Goal: Information Seeking & Learning: Learn about a topic

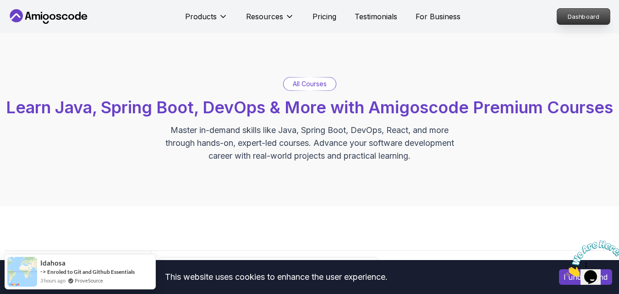
click at [578, 20] on p "Dashboard" at bounding box center [583, 17] width 53 height 16
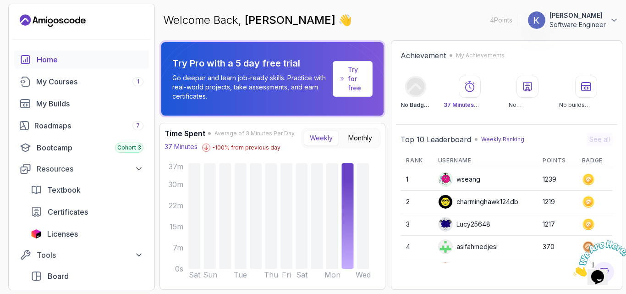
click at [509, 21] on p "4 Points" at bounding box center [501, 20] width 22 height 9
click at [54, 83] on div "My Courses 1" at bounding box center [89, 81] width 107 height 11
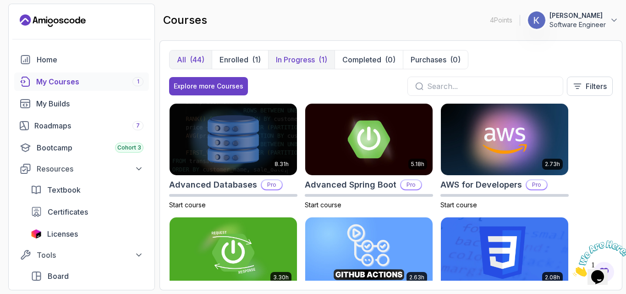
click at [314, 62] on p "In Progress" at bounding box center [295, 59] width 39 height 11
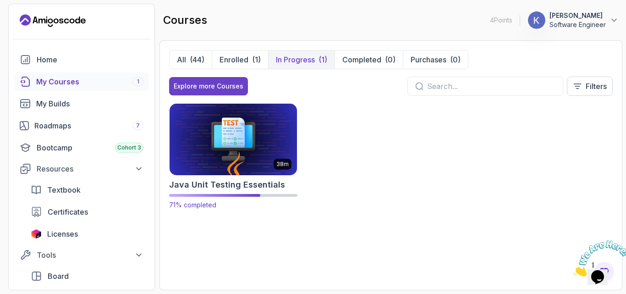
click at [280, 125] on img at bounding box center [233, 139] width 134 height 75
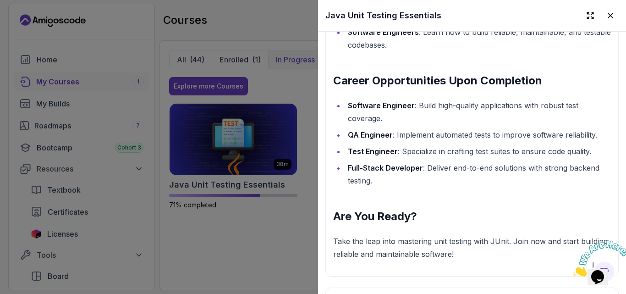
scroll to position [1283, 0]
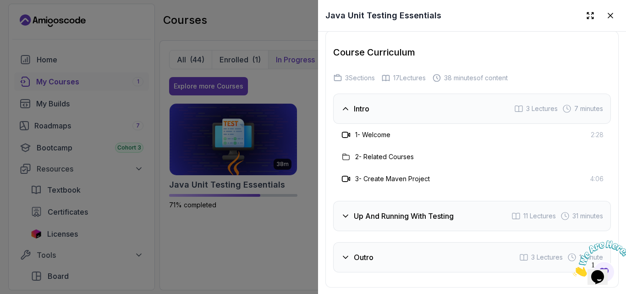
click at [448, 210] on h3 "Up And Running With Testing" at bounding box center [404, 215] width 100 height 11
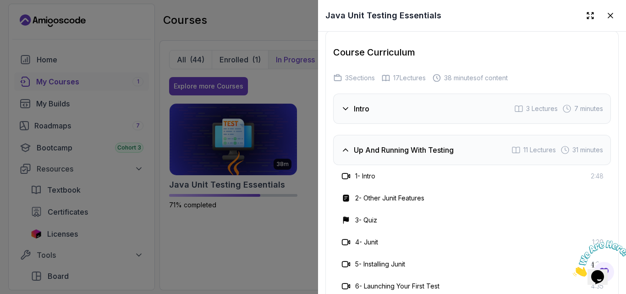
scroll to position [1540, 0]
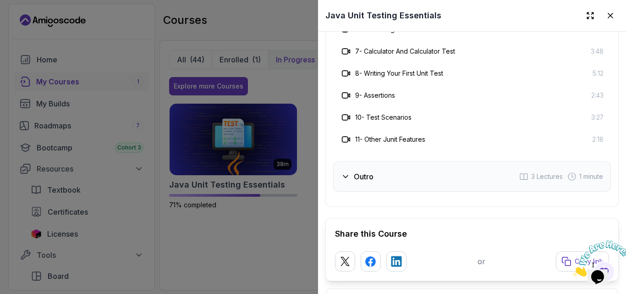
click at [407, 135] on h3 "11 - Other Junit Features" at bounding box center [390, 139] width 70 height 9
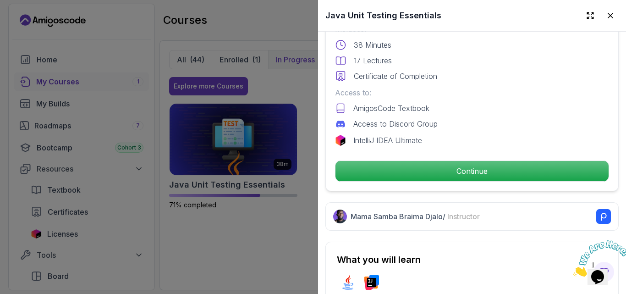
scroll to position [257, 0]
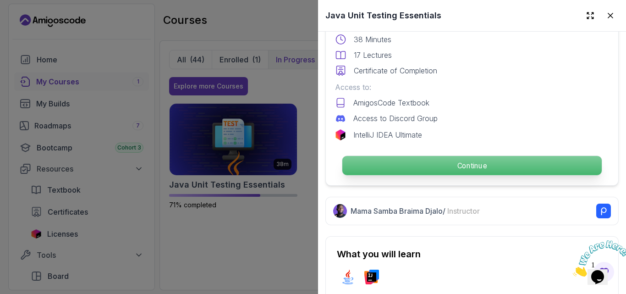
click at [436, 168] on p "Continue" at bounding box center [471, 165] width 259 height 19
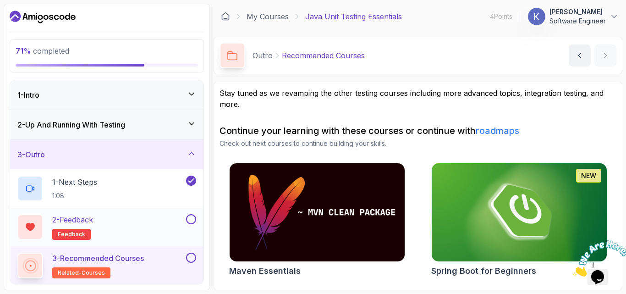
click at [193, 220] on button at bounding box center [191, 219] width 10 height 10
click at [193, 259] on button at bounding box center [191, 258] width 10 height 10
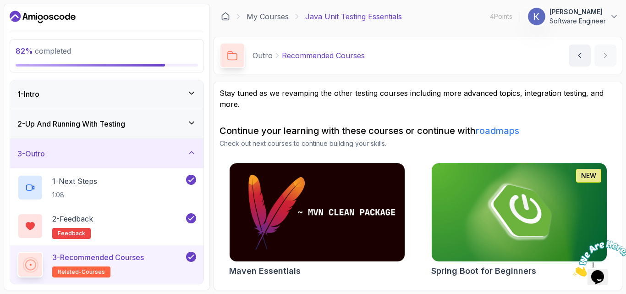
click at [192, 95] on icon at bounding box center [191, 92] width 9 height 9
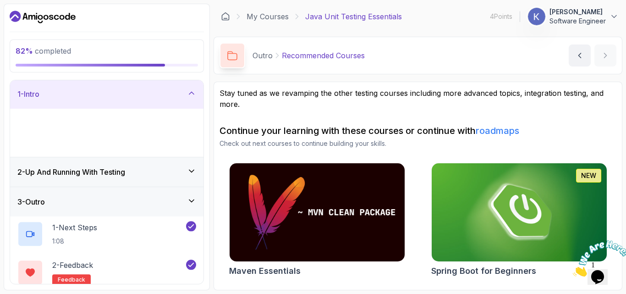
scroll to position [0, 0]
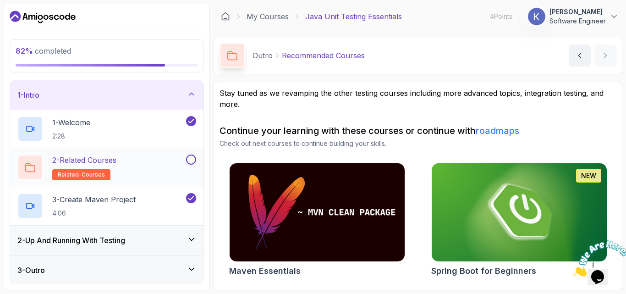
click at [190, 160] on button at bounding box center [191, 159] width 10 height 10
click at [177, 249] on div "2 - Up And Running With Testing" at bounding box center [106, 240] width 193 height 29
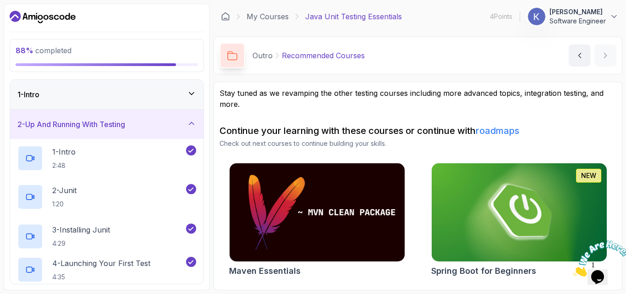
click at [204, 213] on div "1 - Intro 2 - Up And Running With Testing 1 - Intro 2:48 2 - Junit 1:20 3 - Ins…" at bounding box center [107, 181] width 194 height 205
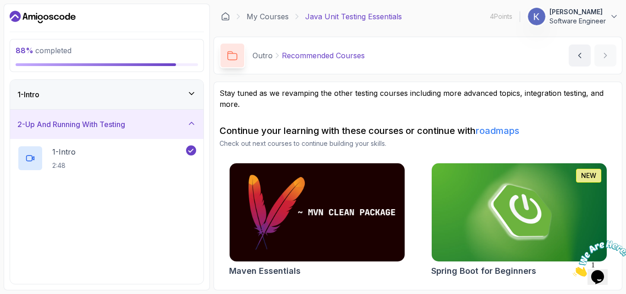
scroll to position [37, 0]
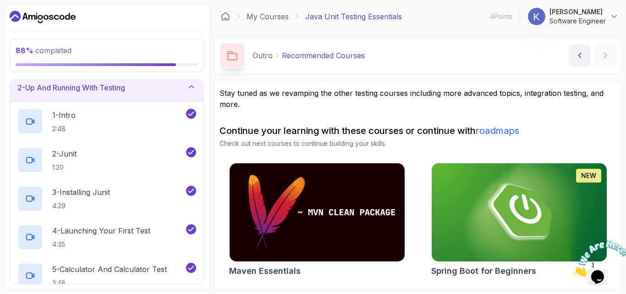
click at [207, 220] on div "88 % completed 1 - Intro 2 - Up And Running With Testing 1 - Intro 2:48 2 - Jun…" at bounding box center [107, 147] width 206 height 286
click at [206, 269] on div "88 % completed 1 - Intro 2 - Up And Running With Testing 1 - Intro 2:48 2 - Jun…" at bounding box center [107, 147] width 206 height 286
click at [15, 259] on div "5 - Calculator And Calculator Test 3:48" at bounding box center [106, 275] width 193 height 39
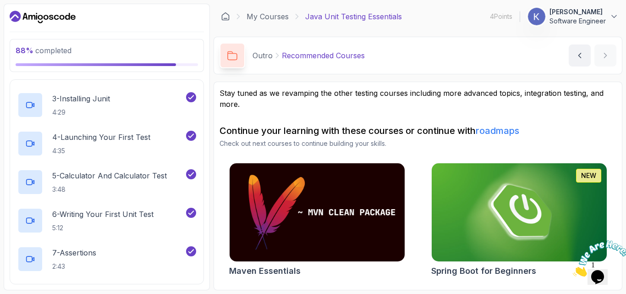
scroll to position [308, 0]
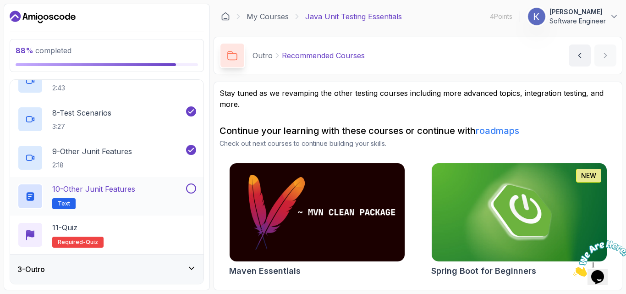
click at [129, 200] on h2 "10 - Other Junit Features Text" at bounding box center [93, 196] width 83 height 26
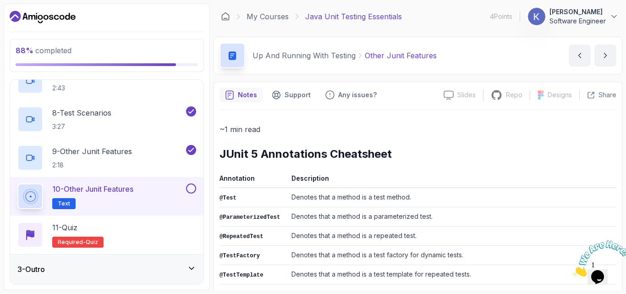
click at [314, 246] on td "Denotes that a method is a test factory for dynamic tests." at bounding box center [452, 255] width 329 height 19
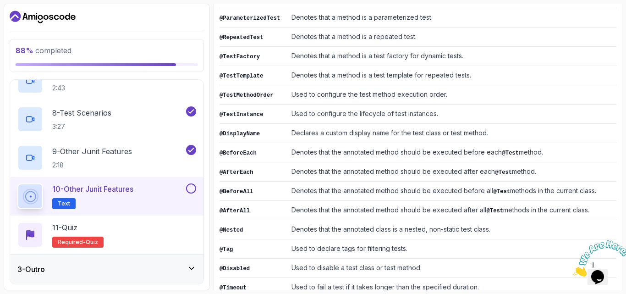
scroll to position [217, 0]
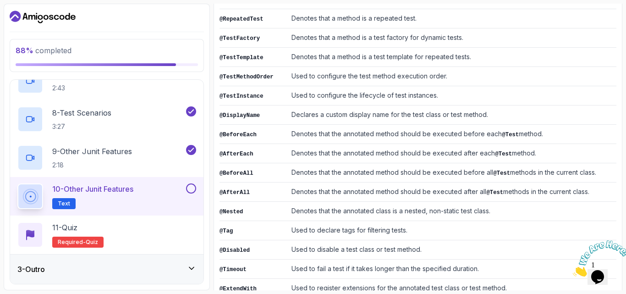
click at [191, 189] on button at bounding box center [191, 188] width 10 height 10
click at [42, 14] on icon "Dashboard" at bounding box center [43, 17] width 66 height 15
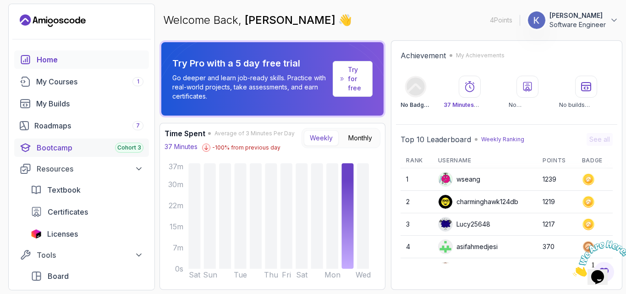
click at [116, 155] on link "Bootcamp Cohort 3" at bounding box center [81, 147] width 135 height 18
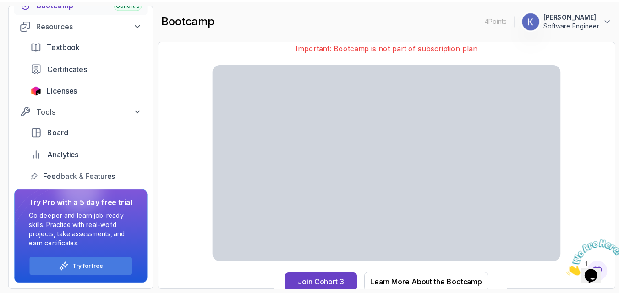
scroll to position [21, 0]
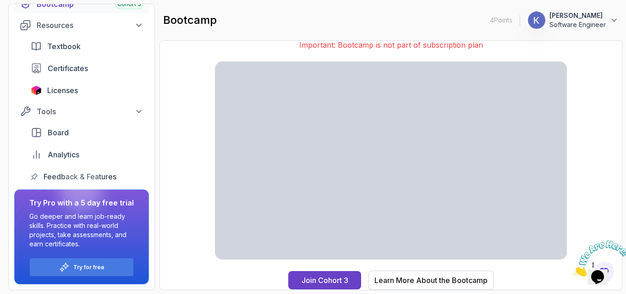
click at [432, 281] on div "Learn More About the Bootcamp" at bounding box center [431, 280] width 113 height 11
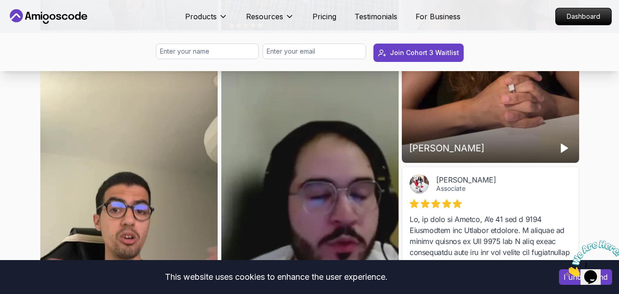
scroll to position [2714, 0]
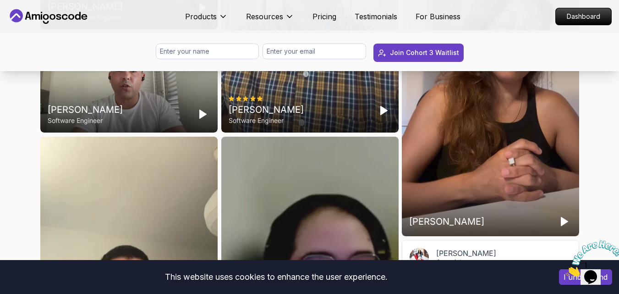
click at [453, 128] on div "Thays Vieira" at bounding box center [490, 78] width 177 height 315
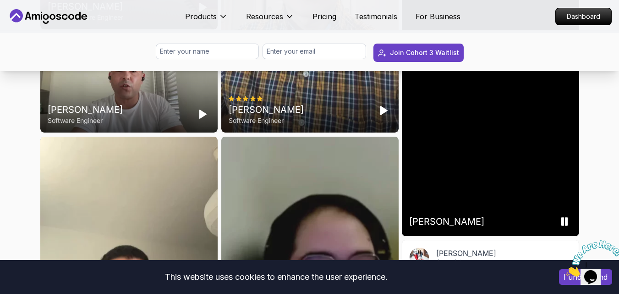
click at [453, 128] on div "Thays Vieira" at bounding box center [490, 78] width 177 height 315
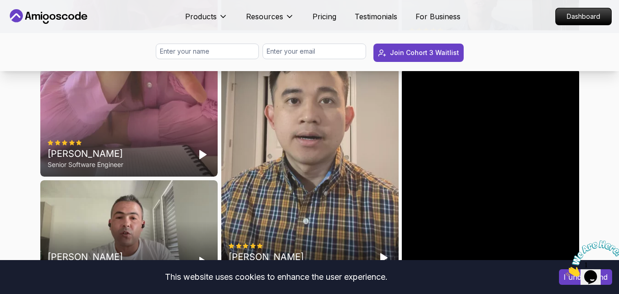
scroll to position [2659, 0]
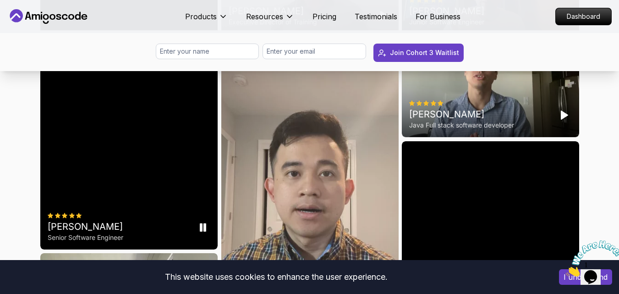
scroll to position [2475, 0]
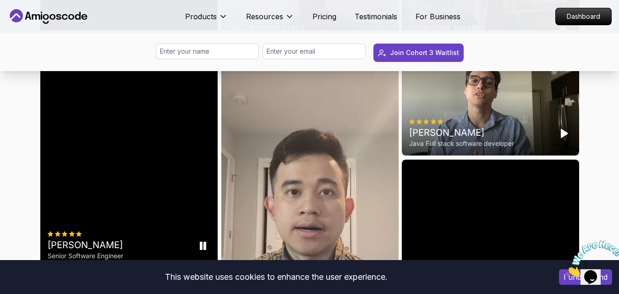
click at [135, 131] on div "Elvira Mjeshtri Senior Software Engineer" at bounding box center [128, 110] width 177 height 315
click at [117, 95] on video at bounding box center [128, 110] width 177 height 315
